Goal: Task Accomplishment & Management: Manage account settings

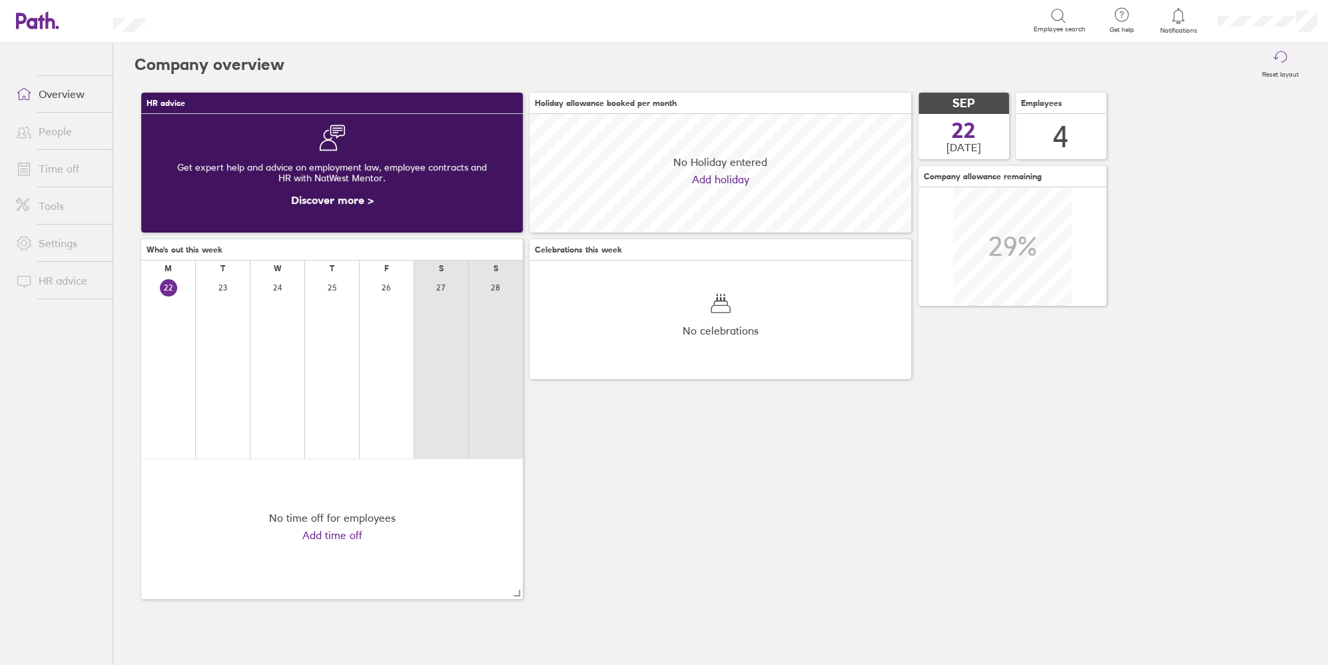
scroll to position [118, 382]
click at [63, 162] on link "Time off" at bounding box center [58, 168] width 107 height 27
